Goal: Transaction & Acquisition: Purchase product/service

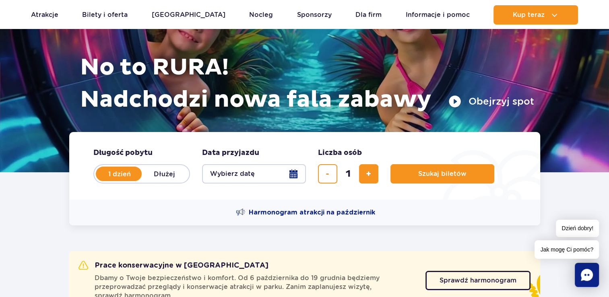
click at [280, 170] on button "Wybierz datę" at bounding box center [254, 173] width 104 height 19
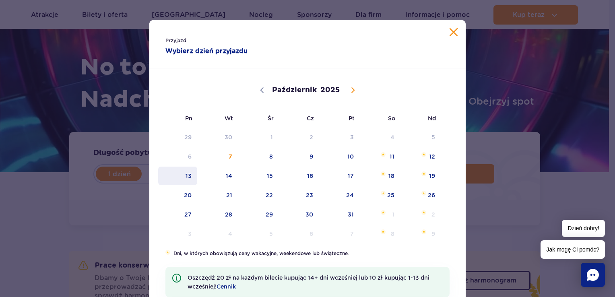
click at [167, 173] on span "13" at bounding box center [177, 176] width 41 height 19
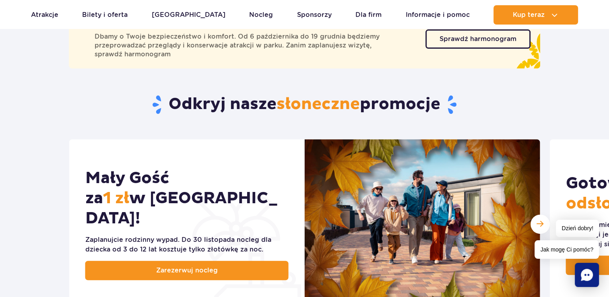
scroll to position [242, 0]
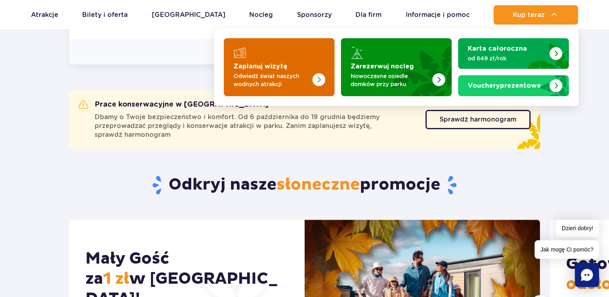
click at [247, 76] on p "Odwiedź świat naszych wodnych atrakcji" at bounding box center [273, 80] width 79 height 16
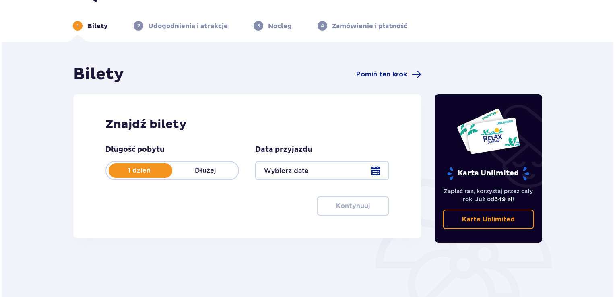
scroll to position [40, 0]
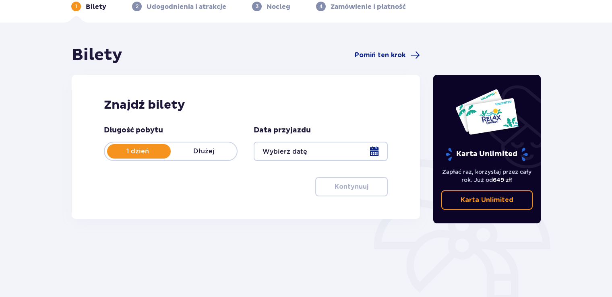
click at [377, 156] on div at bounding box center [321, 151] width 134 height 19
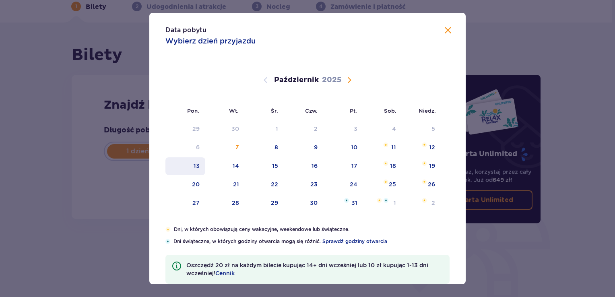
click at [194, 171] on div "13" at bounding box center [185, 166] width 40 height 18
type input "[DATE]"
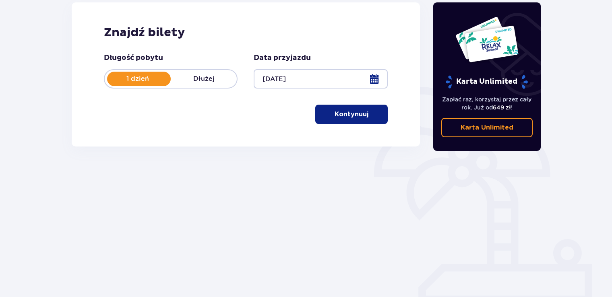
scroll to position [113, 0]
click at [372, 117] on span "button" at bounding box center [370, 115] width 10 height 10
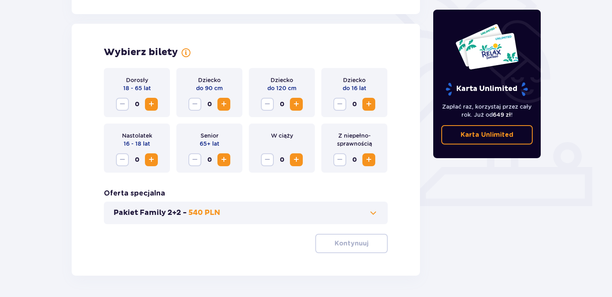
scroll to position [224, 0]
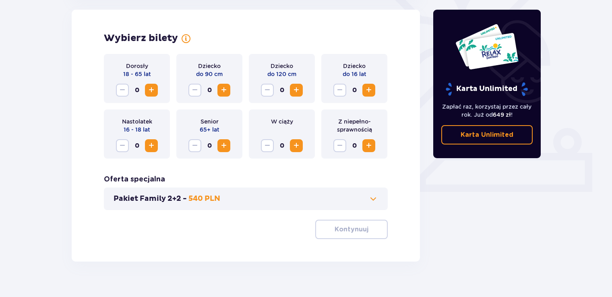
click at [248, 195] on button "Pakiet Family 2+2 - 540 PLN" at bounding box center [246, 199] width 265 height 10
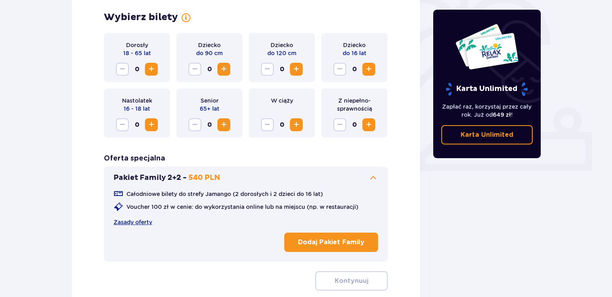
scroll to position [264, 0]
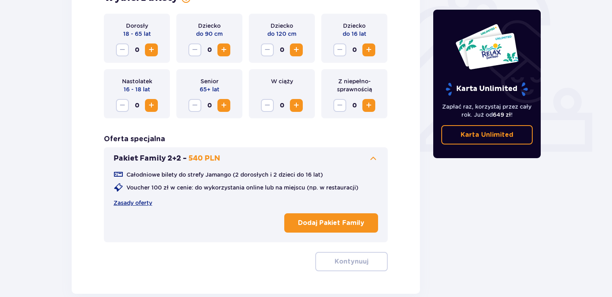
click at [221, 199] on div "Całodniowe bilety do strefy Jamango (2 dorosłych i 2 dzieci do 16 lat) Voucher …" at bounding box center [246, 188] width 265 height 37
click at [361, 224] on p "Dodaj Pakiet Family" at bounding box center [331, 223] width 66 height 9
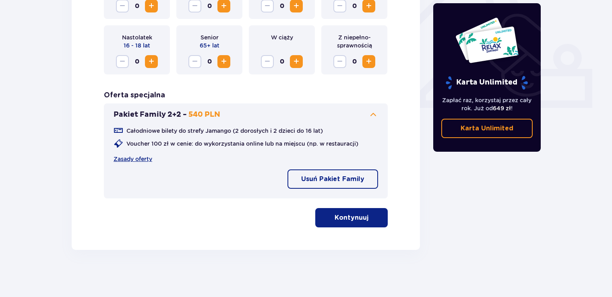
scroll to position [309, 0]
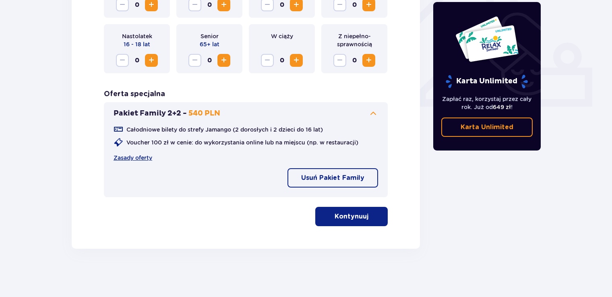
click at [378, 227] on div "Wybierz bilety Dorosły 18 - 65 lat 0 Dziecko do 90 cm 0 Dziecko do 120 cm 0 Dzi…" at bounding box center [246, 86] width 348 height 325
click at [373, 222] on button "Kontynuuj" at bounding box center [351, 216] width 72 height 19
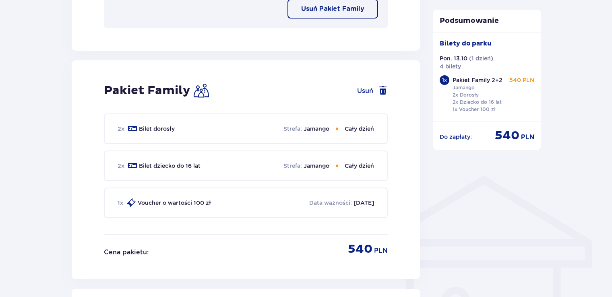
scroll to position [581, 0]
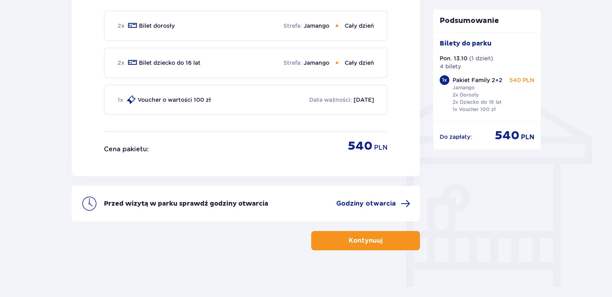
click at [351, 239] on p "Kontynuuj" at bounding box center [366, 240] width 34 height 9
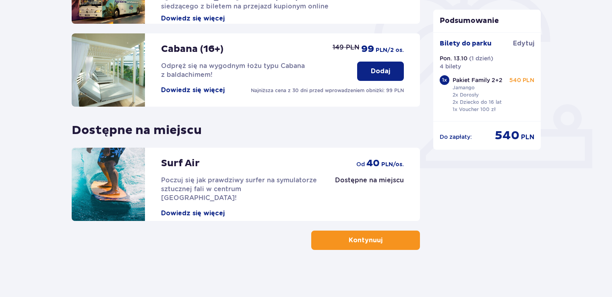
scroll to position [248, 0]
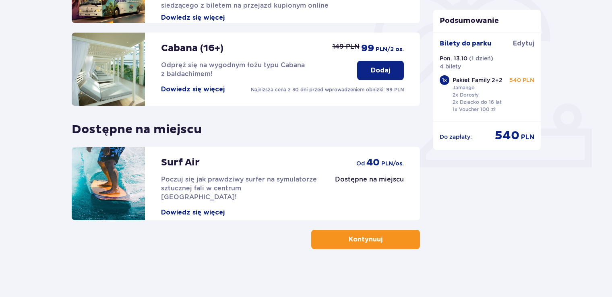
click at [353, 239] on p "Kontynuuj" at bounding box center [366, 239] width 34 height 9
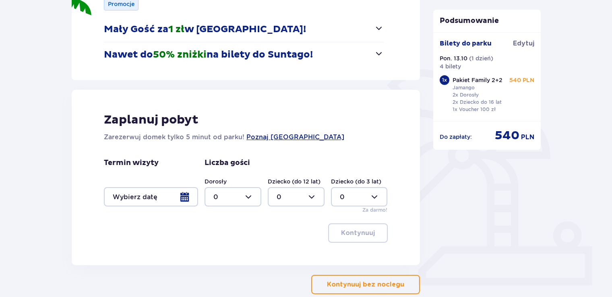
scroll to position [176, 0]
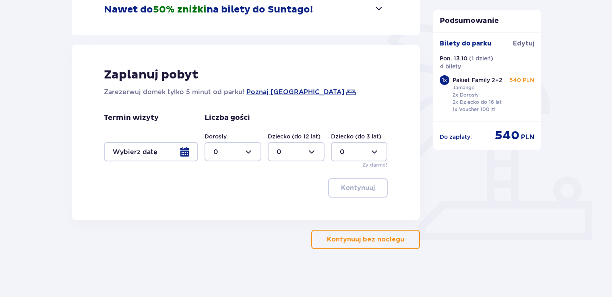
click at [357, 255] on div "Nocleg Pomiń ten krok Promocje Mały Gość za 1 zł w Suntago Village! Noc za złot…" at bounding box center [306, 92] width 612 height 410
click at [368, 245] on button "Kontynuuj bez noclegu" at bounding box center [365, 239] width 109 height 19
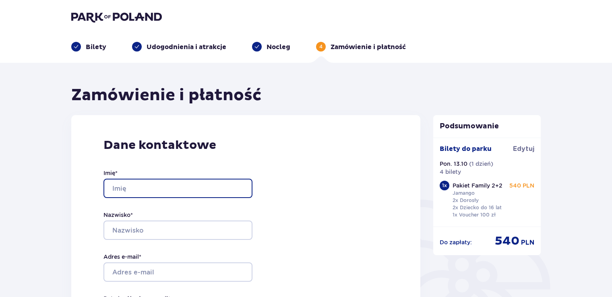
click at [134, 192] on input "Imię *" at bounding box center [177, 188] width 149 height 19
type input "Anna"
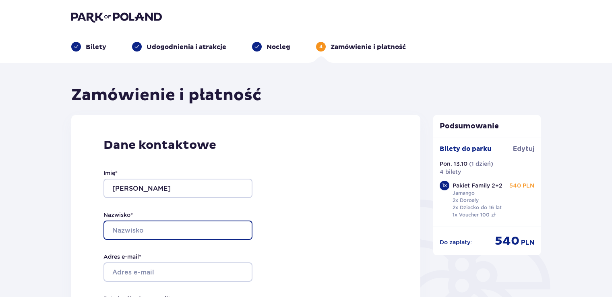
type input "Pustelnik"
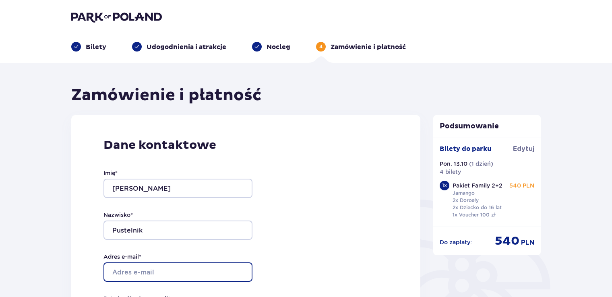
type input "apustelnik22@gmail.com"
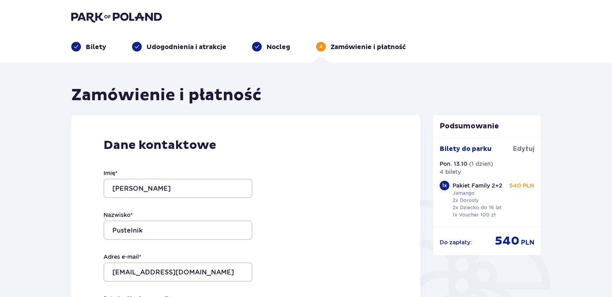
type input "apustelnik22@gmail.com"
type input "693577643"
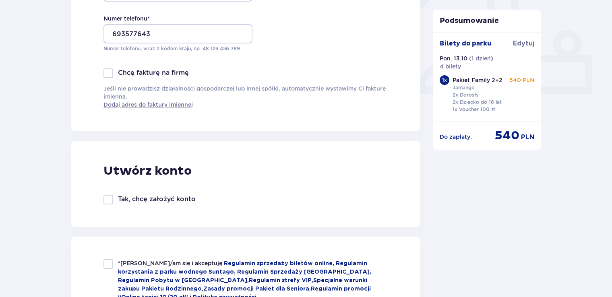
scroll to position [403, 0]
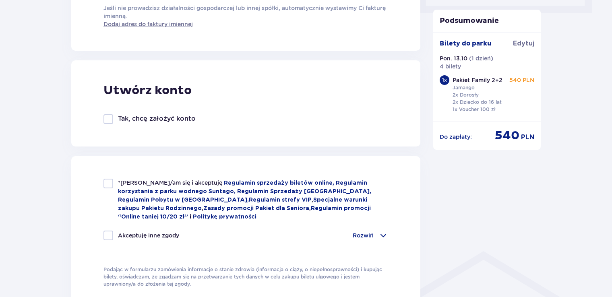
click at [111, 182] on div at bounding box center [108, 184] width 10 height 10
checkbox input "true"
click at [356, 236] on p "Rozwiń" at bounding box center [363, 236] width 21 height 8
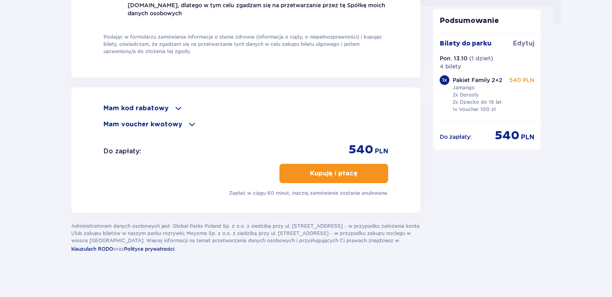
scroll to position [846, 0]
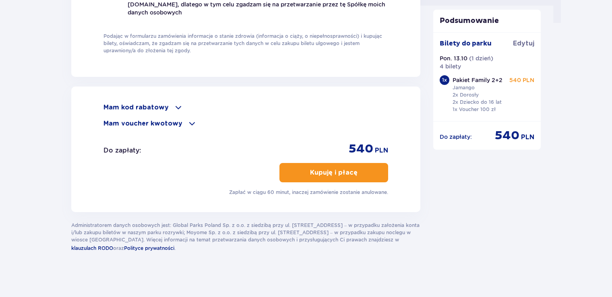
click at [359, 168] on span "button" at bounding box center [359, 173] width 10 height 10
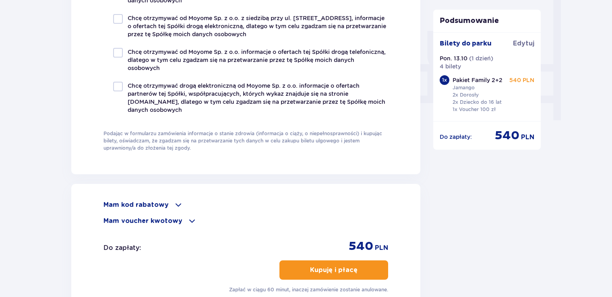
scroll to position [807, 0]
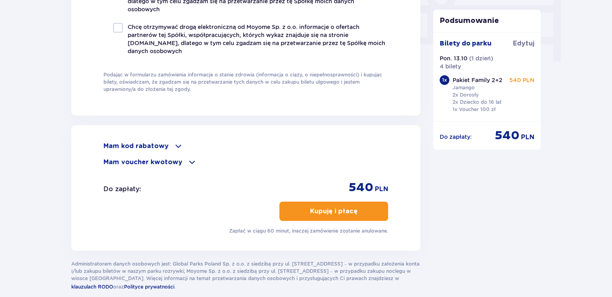
click at [148, 143] on p "Mam kod rabatowy" at bounding box center [135, 146] width 65 height 9
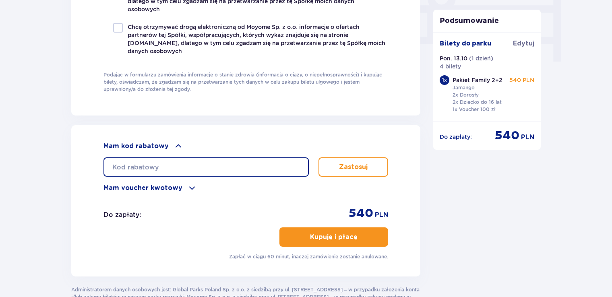
click at [148, 157] on input "text" at bounding box center [205, 166] width 205 height 19
type input "0660004115684909"
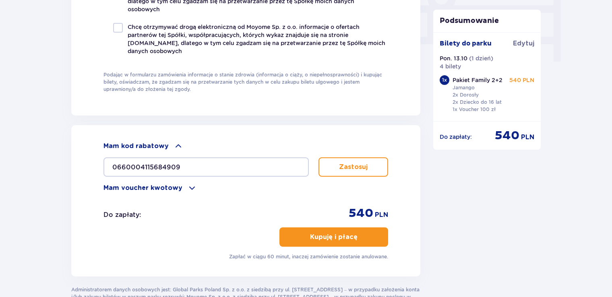
click at [364, 166] on p "Zastosuj" at bounding box center [353, 167] width 29 height 9
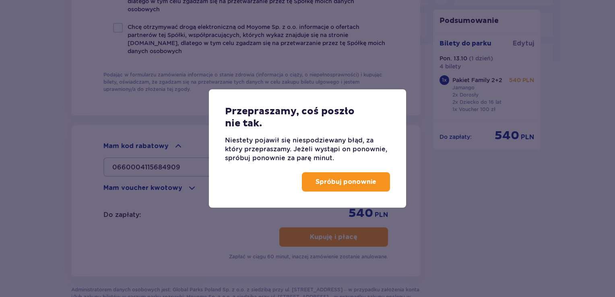
click at [313, 186] on button "Spróbuj ponownie" at bounding box center [346, 181] width 88 height 19
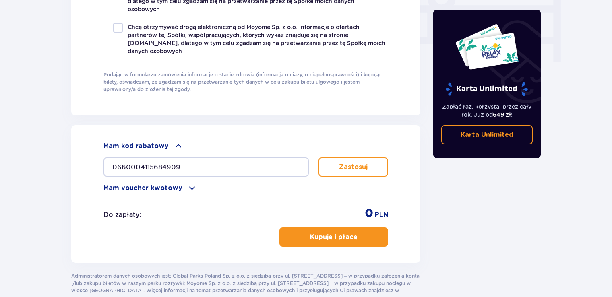
click at [169, 188] on p "Mam voucher kwotowy" at bounding box center [142, 188] width 79 height 9
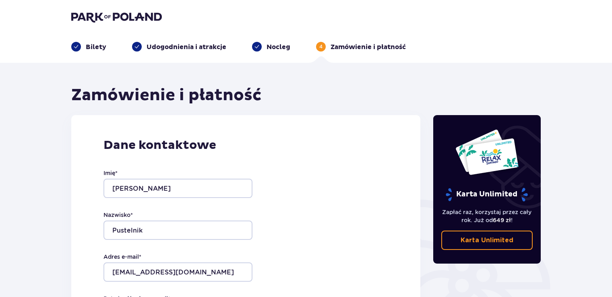
click at [128, 12] on img at bounding box center [116, 16] width 91 height 11
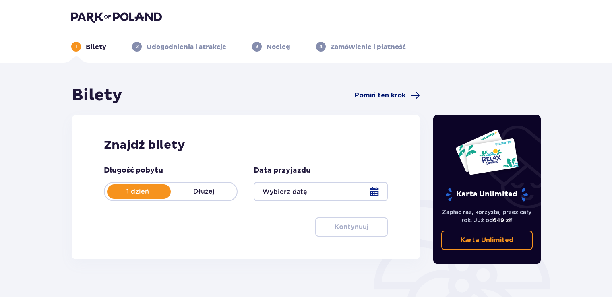
click at [372, 97] on span "Pomiń ten krok" at bounding box center [380, 95] width 51 height 9
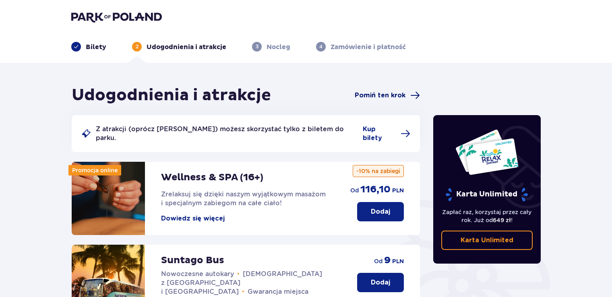
click at [374, 93] on span "Pomiń ten krok" at bounding box center [380, 95] width 51 height 9
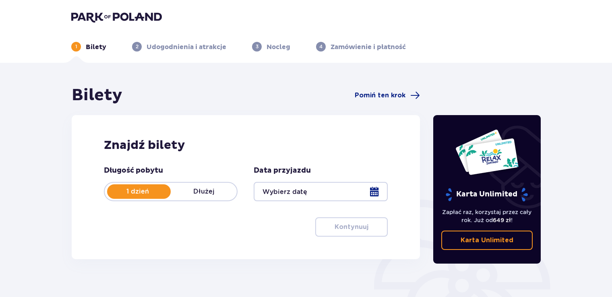
click at [97, 48] on p "Bilety" at bounding box center [96, 47] width 21 height 9
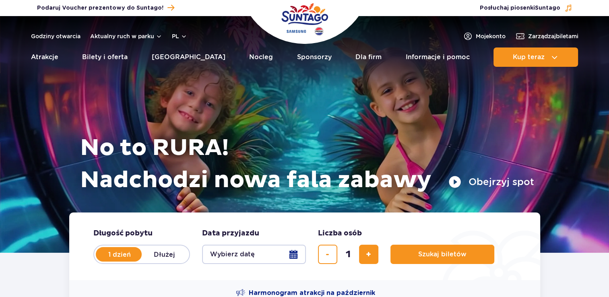
click at [519, 44] on header "Godziny otwarcia Aktualny ruch w parku pl PL EN UA Moje konto Zarządzaj biletam…" at bounding box center [304, 43] width 609 height 55
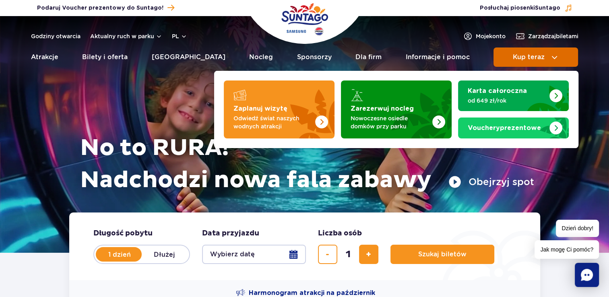
click at [520, 54] on span "Kup teraz" at bounding box center [529, 57] width 32 height 7
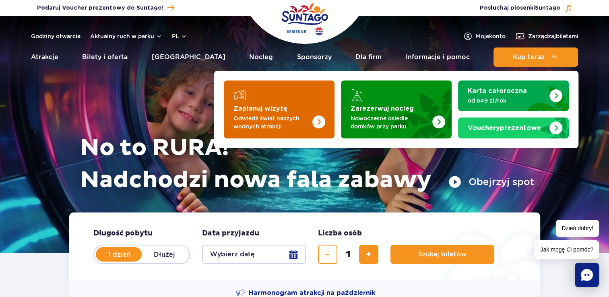
click at [267, 105] on strong "Zaplanuj wizytę" at bounding box center [261, 108] width 54 height 6
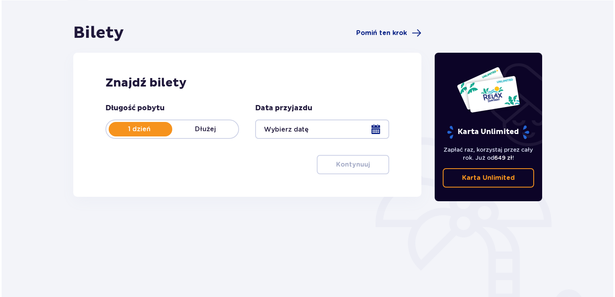
scroll to position [81, 0]
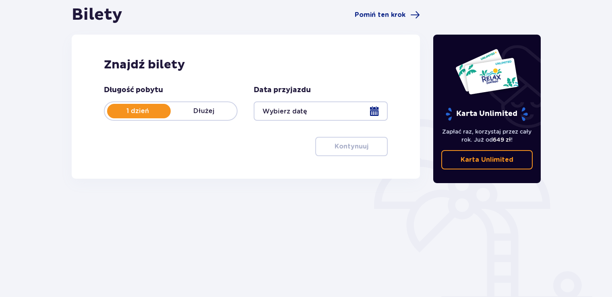
click at [366, 109] on div at bounding box center [321, 110] width 134 height 19
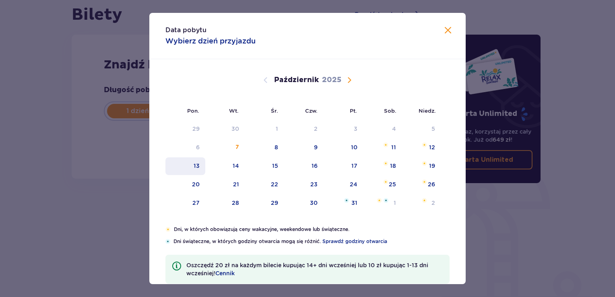
click at [189, 166] on div "13" at bounding box center [185, 166] width 40 height 18
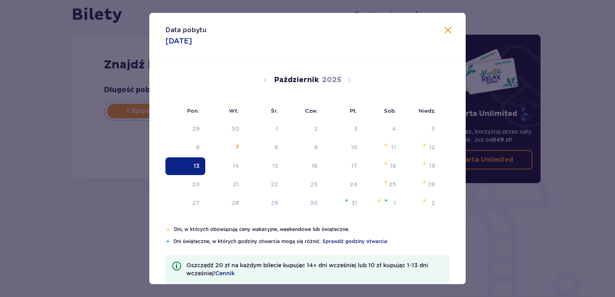
type input "[DATE]"
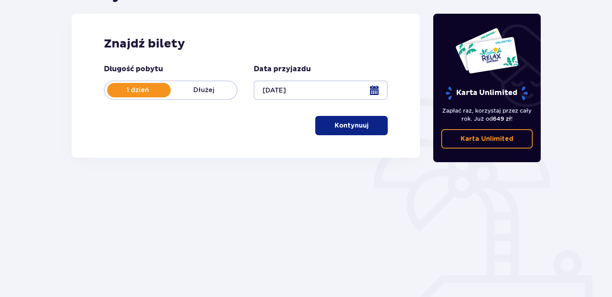
scroll to position [113, 0]
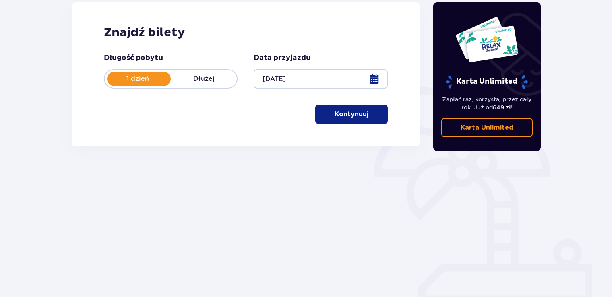
click at [346, 122] on button "Kontynuuj" at bounding box center [351, 114] width 72 height 19
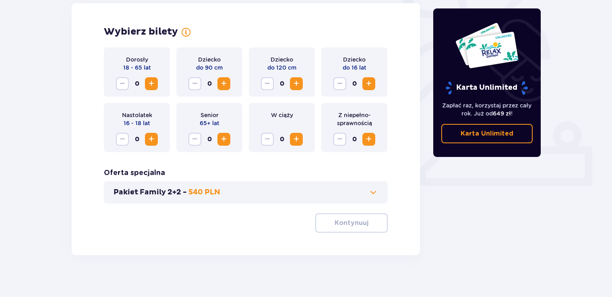
scroll to position [237, 0]
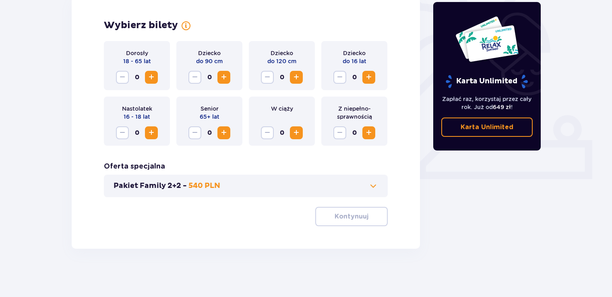
click at [366, 190] on button "Pakiet Family 2+2 - 540 PLN" at bounding box center [246, 186] width 265 height 10
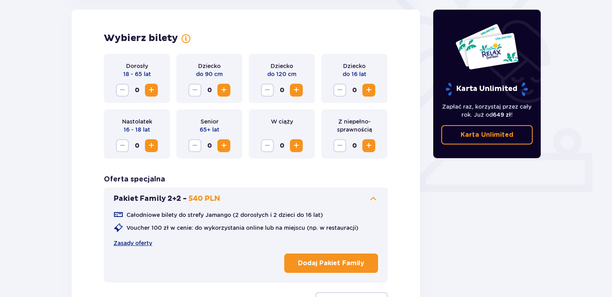
scroll to position [282, 0]
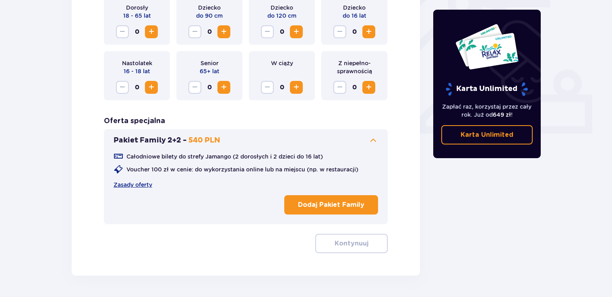
click at [311, 204] on p "Dodaj Pakiet Family" at bounding box center [331, 205] width 66 height 9
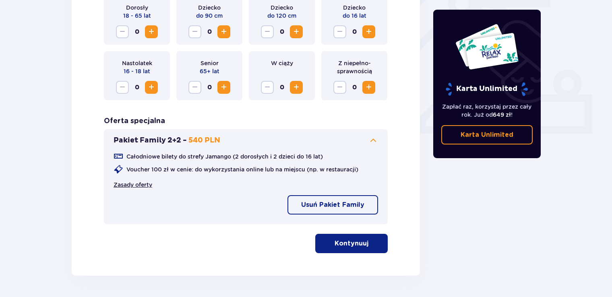
click at [140, 183] on link "Zasady oferty" at bounding box center [133, 185] width 39 height 8
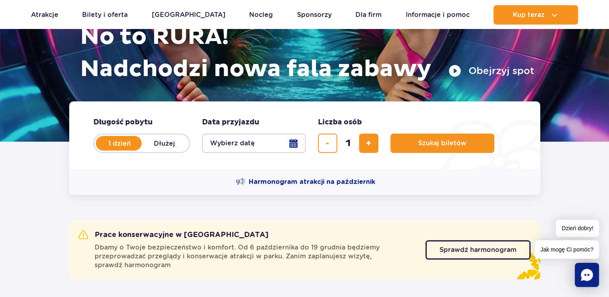
scroll to position [40, 0]
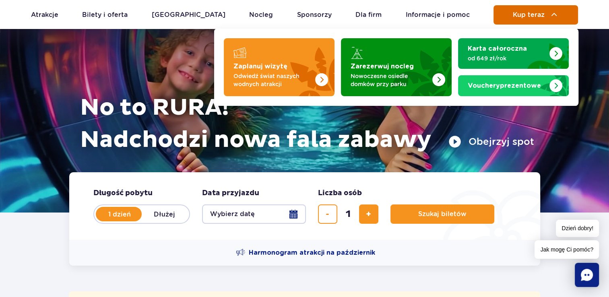
click at [535, 19] on button "Kup teraz" at bounding box center [536, 14] width 85 height 19
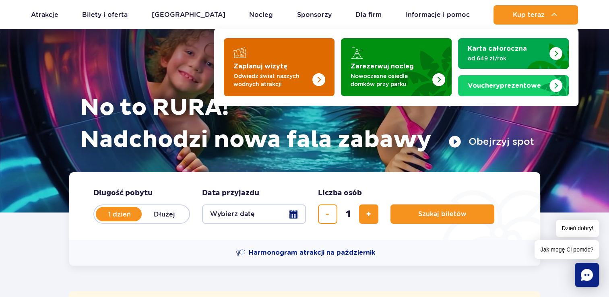
click at [278, 74] on p "Odwiedź świat naszych wodnych atrakcji" at bounding box center [273, 80] width 79 height 16
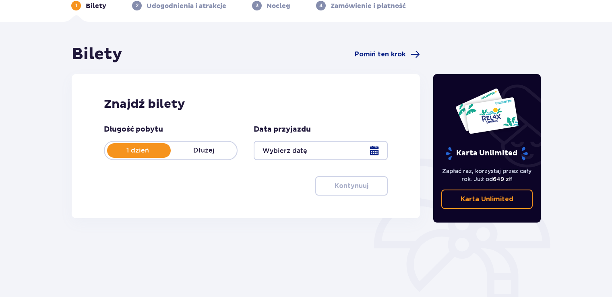
scroll to position [32, 0]
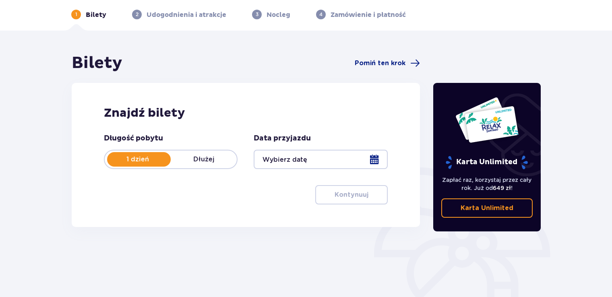
click at [380, 161] on div at bounding box center [321, 159] width 134 height 19
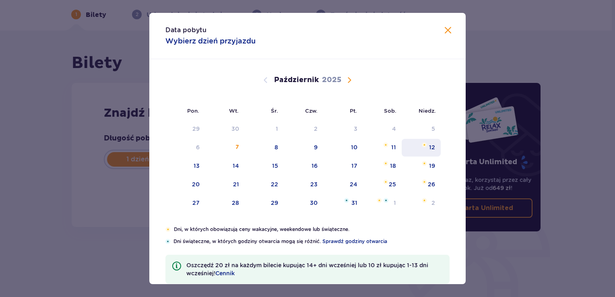
click at [431, 149] on div "12" at bounding box center [432, 147] width 6 height 8
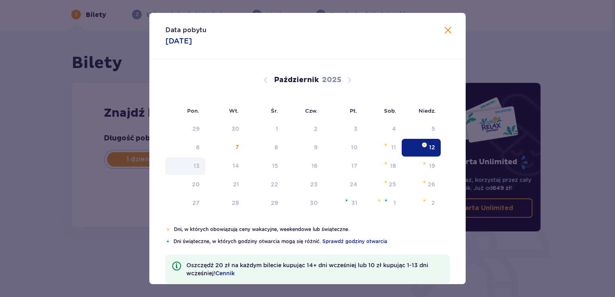
type input "[DATE]"
click at [194, 167] on div "13" at bounding box center [197, 166] width 6 height 8
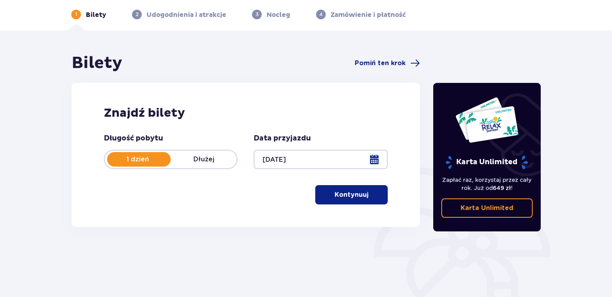
click at [193, 165] on div "1 dzień Dłużej" at bounding box center [171, 159] width 134 height 19
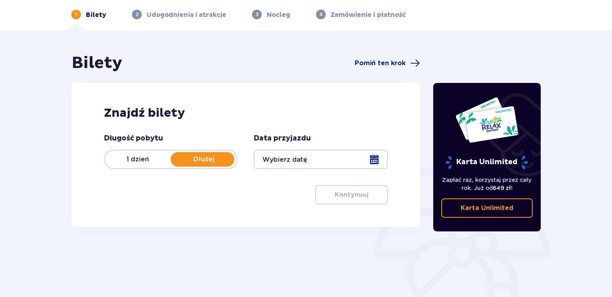
click at [132, 165] on div "1 dzień Dłużej" at bounding box center [171, 159] width 134 height 19
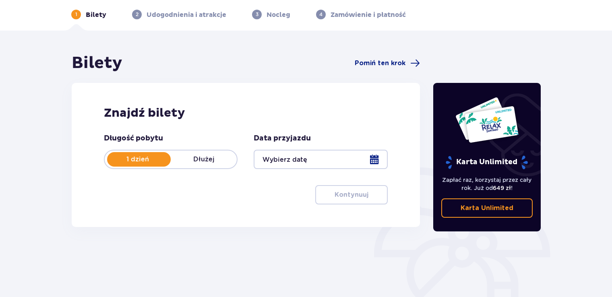
click at [374, 158] on div at bounding box center [321, 159] width 134 height 19
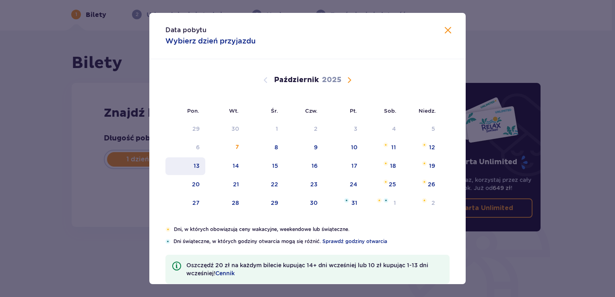
click at [195, 168] on div "13" at bounding box center [197, 166] width 6 height 8
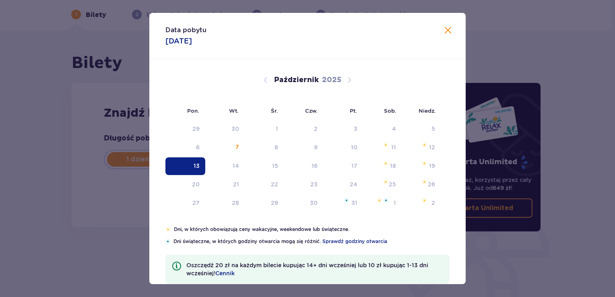
type input "[DATE]"
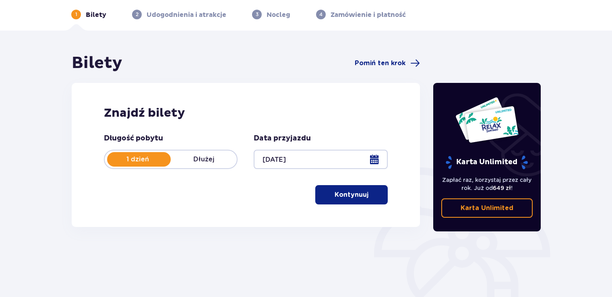
scroll to position [113, 0]
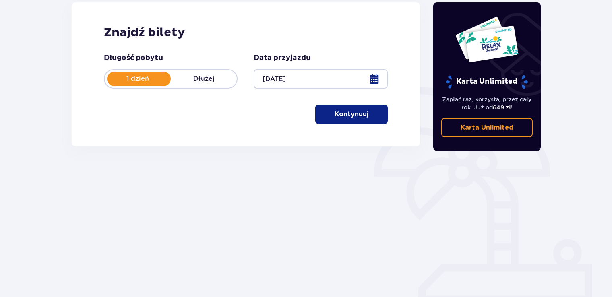
click at [335, 113] on p "Kontynuuj" at bounding box center [352, 114] width 34 height 9
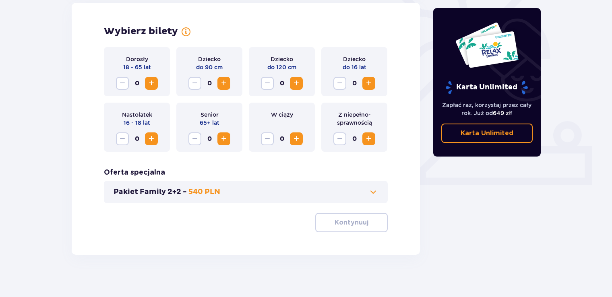
scroll to position [237, 0]
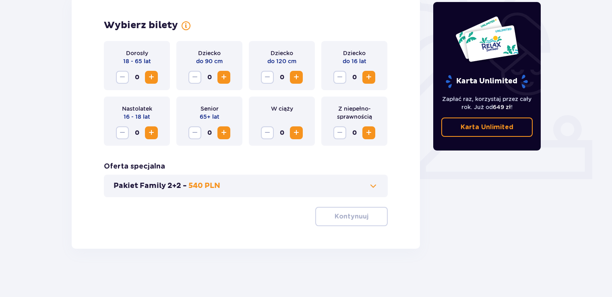
click at [378, 185] on div "Pakiet Family 2+2 - 540 PLN" at bounding box center [246, 186] width 284 height 23
click at [370, 188] on span at bounding box center [373, 186] width 10 height 10
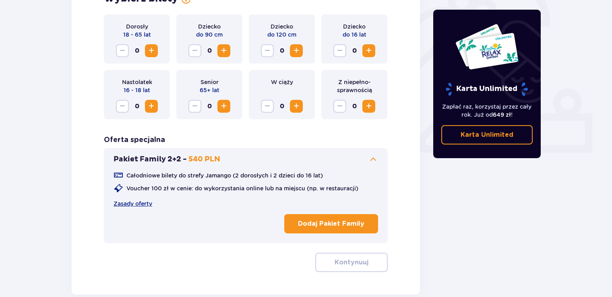
scroll to position [282, 0]
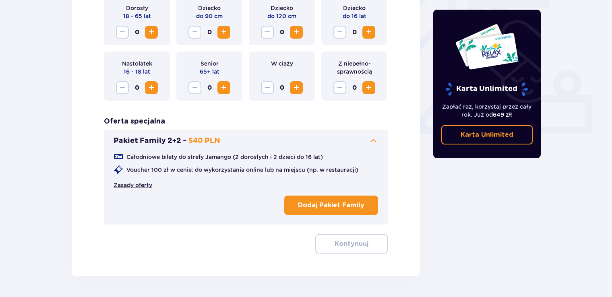
click at [142, 186] on link "Zasady oferty" at bounding box center [133, 185] width 39 height 8
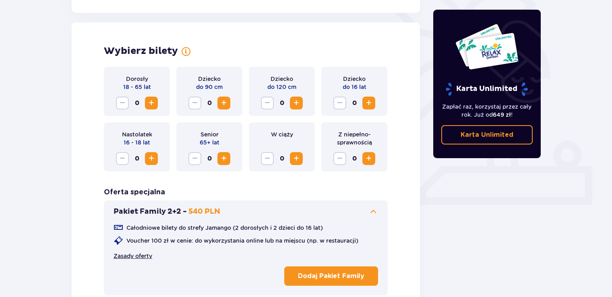
scroll to position [161, 0]
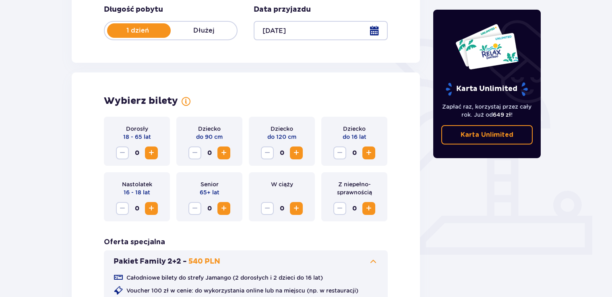
click at [365, 155] on span "Zwiększ" at bounding box center [369, 153] width 10 height 10
click at [151, 158] on button "Zwiększ" at bounding box center [151, 153] width 13 height 13
click at [151, 157] on span "Zwiększ" at bounding box center [152, 153] width 10 height 10
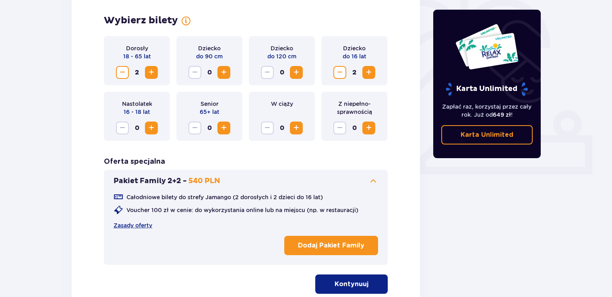
scroll to position [121, 0]
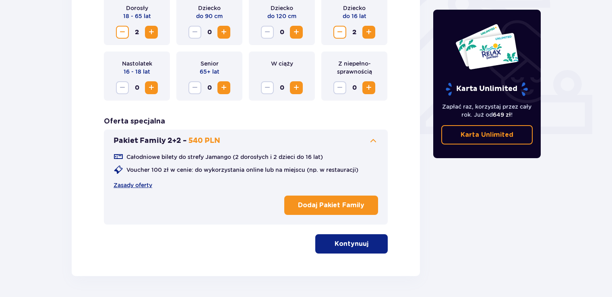
click at [348, 249] on button "Kontynuuj" at bounding box center [351, 243] width 72 height 19
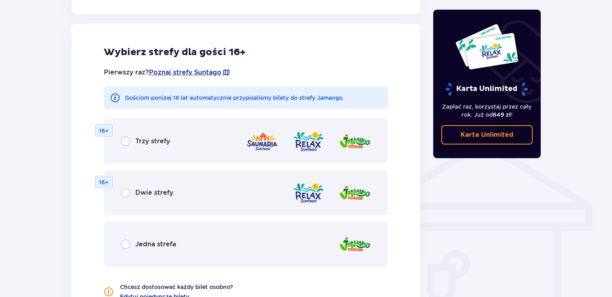
scroll to position [519, 0]
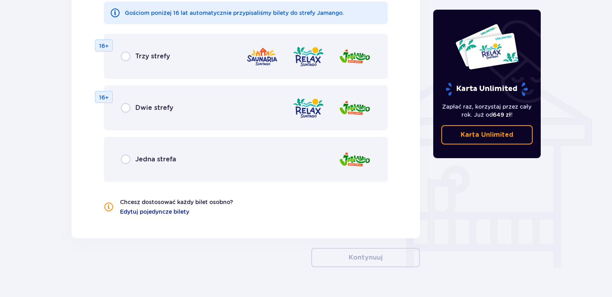
click at [128, 161] on input "radio" at bounding box center [126, 160] width 10 height 10
radio input "true"
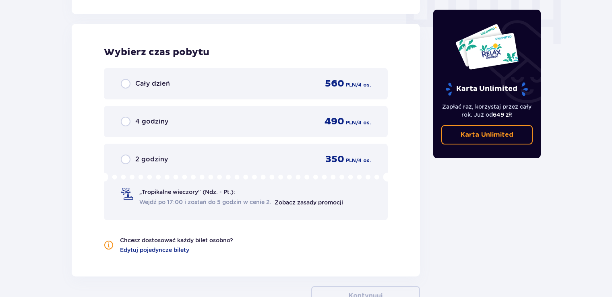
scroll to position [829, 0]
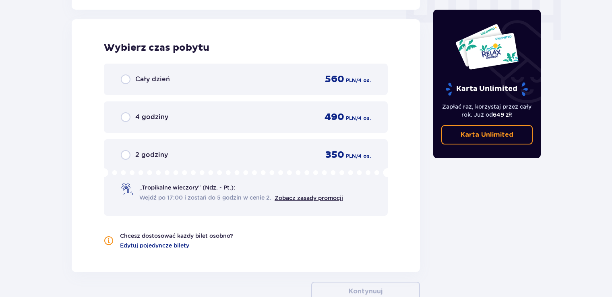
click at [129, 85] on div "Cały dzień 560 PLN / 4 os." at bounding box center [246, 79] width 284 height 31
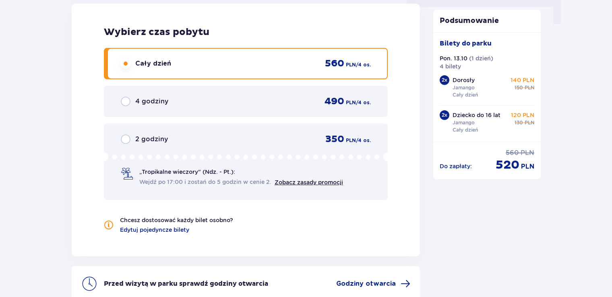
scroll to position [724, 0]
